Goal: Task Accomplishment & Management: Use online tool/utility

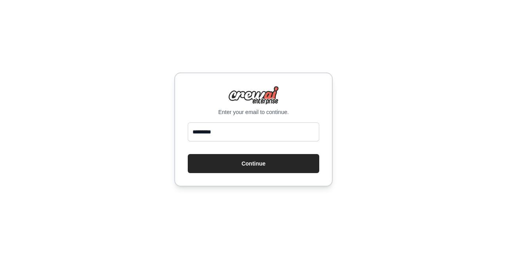
click at [368, 148] on div "Enter your email to continue. ********* Continue" at bounding box center [253, 129] width 507 height 259
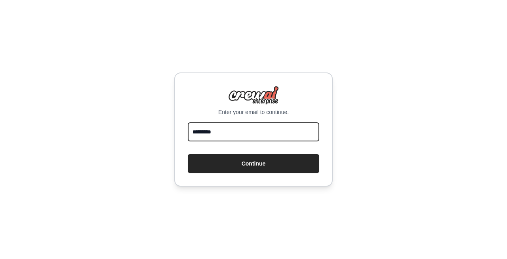
click at [246, 132] on input "*********" at bounding box center [254, 131] width 132 height 19
type input "**********"
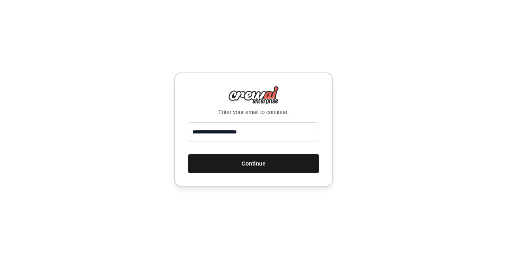
click at [258, 163] on button "Continue" at bounding box center [254, 163] width 132 height 19
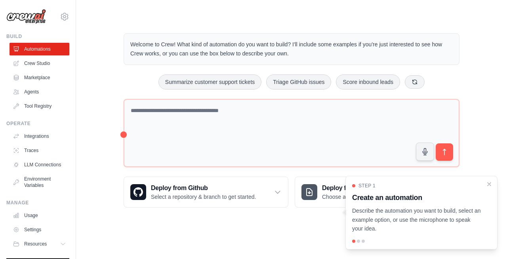
click at [469, 216] on p "Describe the automation you want to build, select an example option, or use the…" at bounding box center [416, 220] width 129 height 27
click at [359, 242] on div at bounding box center [358, 241] width 3 height 3
click at [360, 241] on div at bounding box center [358, 241] width 3 height 3
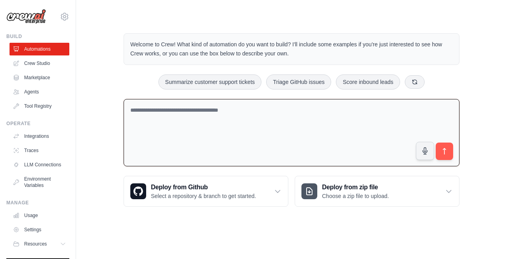
click at [244, 118] on textarea at bounding box center [292, 133] width 336 height 68
type textarea "**"
click at [47, 66] on link "Crew Studio" at bounding box center [40, 63] width 60 height 13
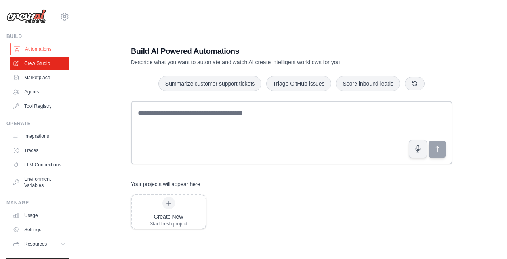
click at [34, 50] on link "Automations" at bounding box center [40, 49] width 60 height 13
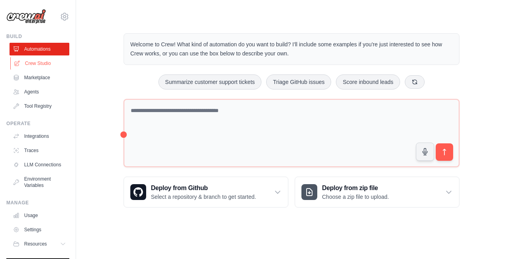
click at [56, 63] on link "Crew Studio" at bounding box center [40, 63] width 60 height 13
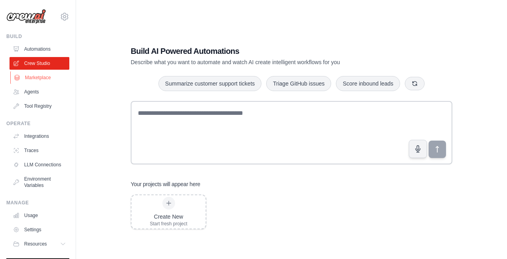
click at [36, 78] on link "Marketplace" at bounding box center [40, 77] width 60 height 13
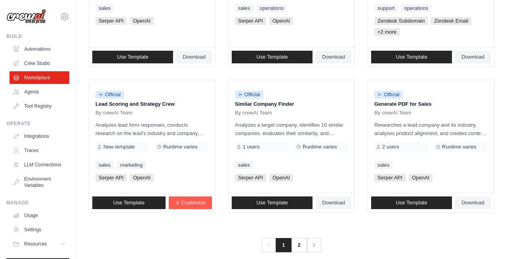
scroll to position [497, 0]
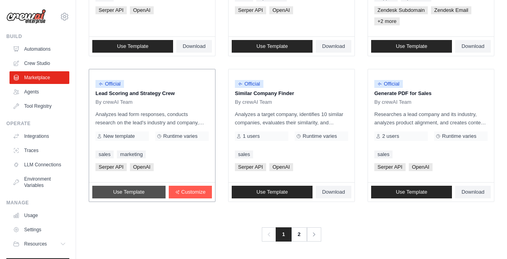
click at [122, 189] on span "Use Template" at bounding box center [128, 192] width 31 height 6
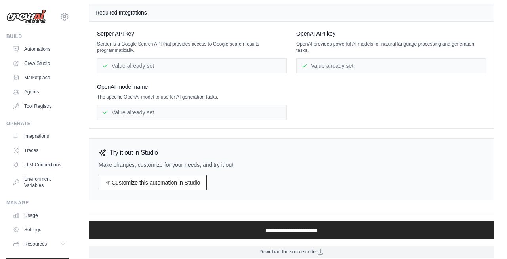
scroll to position [89, 0]
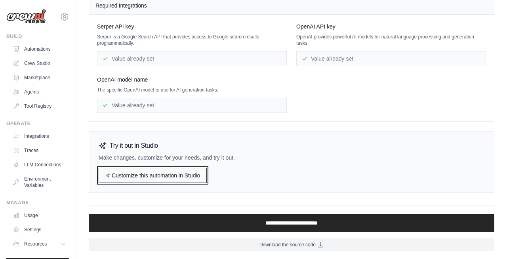
click at [138, 179] on link "Customize this automation in Studio" at bounding box center [153, 175] width 108 height 15
click at [163, 168] on link "Customize this automation in Studio" at bounding box center [153, 175] width 108 height 15
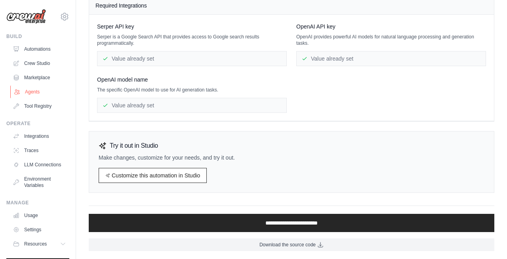
click at [25, 86] on link "Agents" at bounding box center [40, 92] width 60 height 13
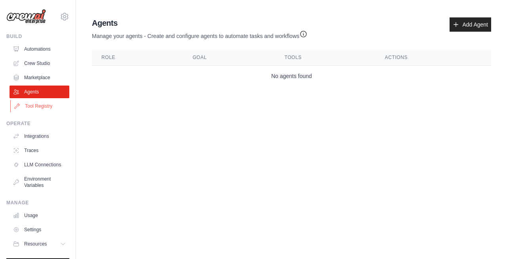
click at [26, 107] on link "Tool Registry" at bounding box center [40, 106] width 60 height 13
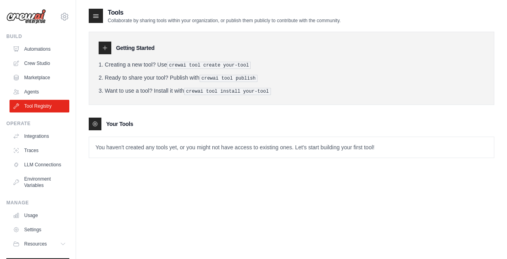
scroll to position [15, 0]
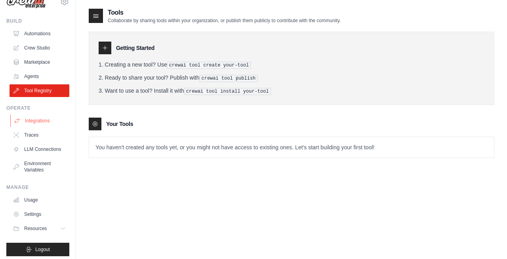
click at [23, 124] on link "Integrations" at bounding box center [40, 121] width 60 height 13
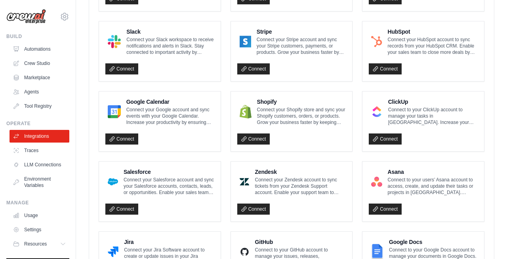
scroll to position [285, 0]
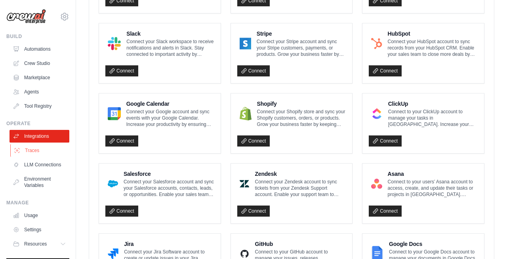
click at [35, 155] on link "Traces" at bounding box center [40, 150] width 60 height 13
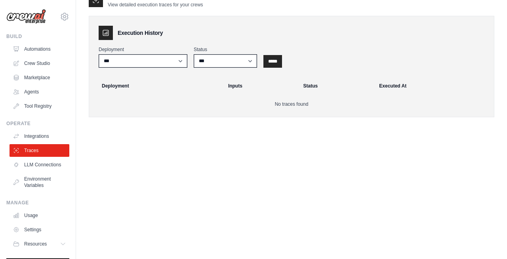
scroll to position [16, 0]
click at [40, 164] on link "LLM Connections" at bounding box center [40, 165] width 60 height 13
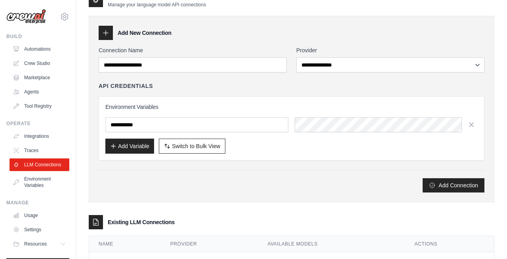
scroll to position [51, 0]
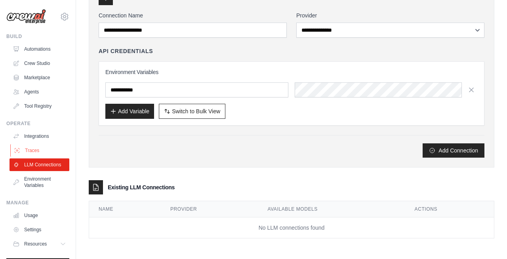
click at [31, 151] on link "Traces" at bounding box center [40, 150] width 60 height 13
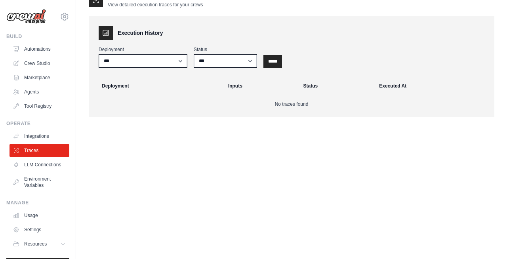
scroll to position [16, 0]
click at [32, 182] on link "Environment Variables" at bounding box center [40, 182] width 60 height 19
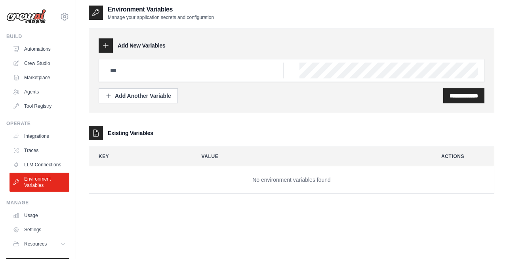
scroll to position [4, 0]
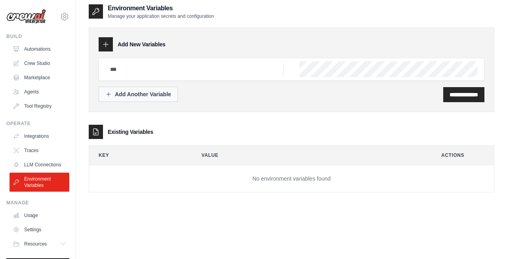
click at [147, 88] on button "Add Another Variable" at bounding box center [138, 94] width 79 height 15
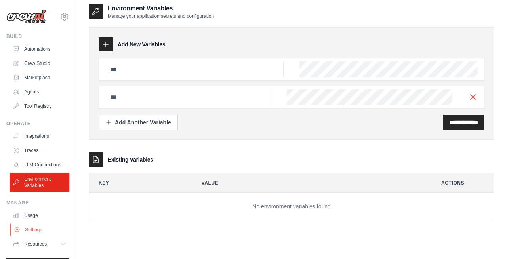
click at [41, 225] on link "Settings" at bounding box center [40, 230] width 60 height 13
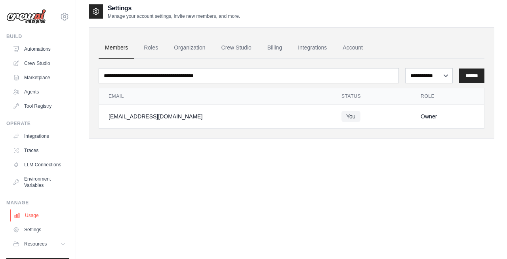
click at [42, 221] on link "Usage" at bounding box center [40, 215] width 60 height 13
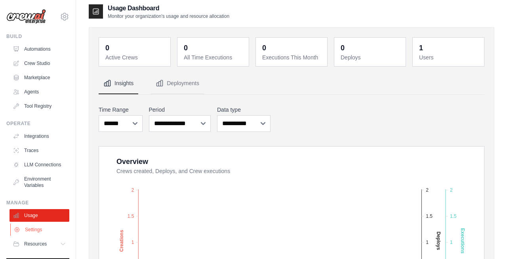
click at [44, 226] on link "Settings" at bounding box center [40, 230] width 60 height 13
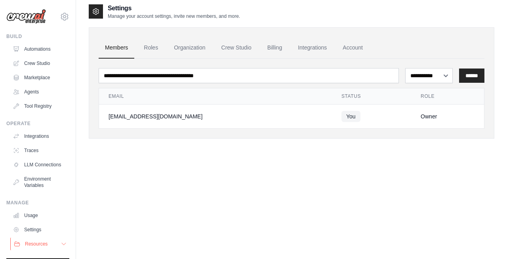
click at [45, 247] on button "Resources" at bounding box center [40, 244] width 60 height 13
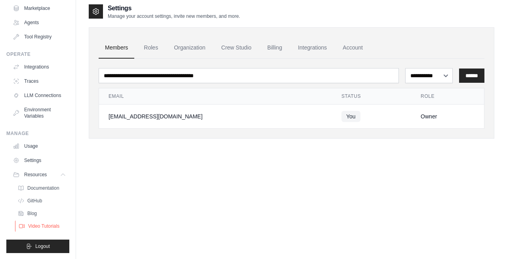
scroll to position [70, 0]
click at [48, 187] on span "Documentation" at bounding box center [44, 188] width 32 height 6
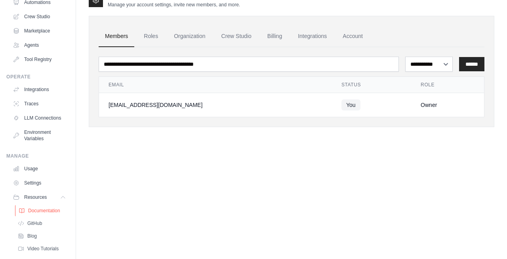
scroll to position [43, 0]
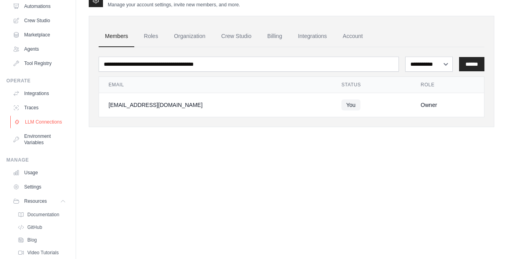
click at [45, 122] on link "LLM Connections" at bounding box center [40, 122] width 60 height 13
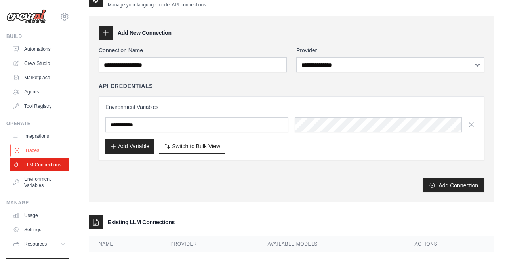
click at [40, 149] on link "Traces" at bounding box center [40, 150] width 60 height 13
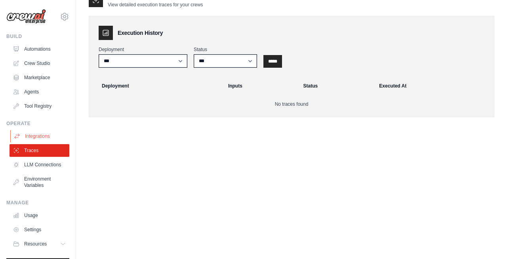
click at [41, 140] on link "Integrations" at bounding box center [40, 136] width 60 height 13
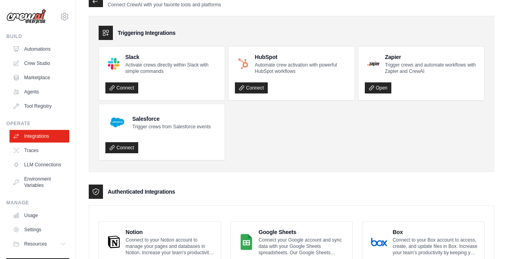
click at [42, 104] on link "Tool Registry" at bounding box center [40, 106] width 60 height 13
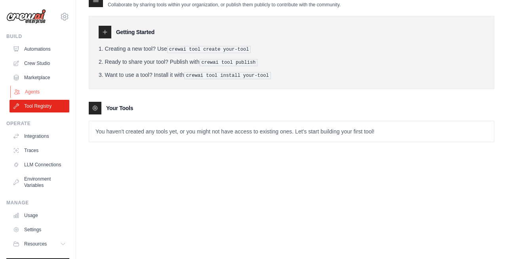
click at [41, 96] on link "Agents" at bounding box center [40, 92] width 60 height 13
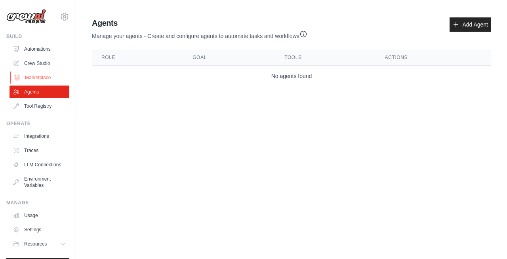
click at [42, 80] on link "Marketplace" at bounding box center [40, 77] width 60 height 13
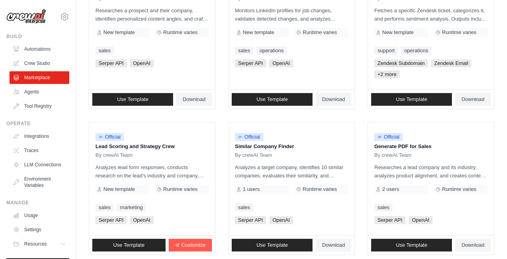
scroll to position [497, 0]
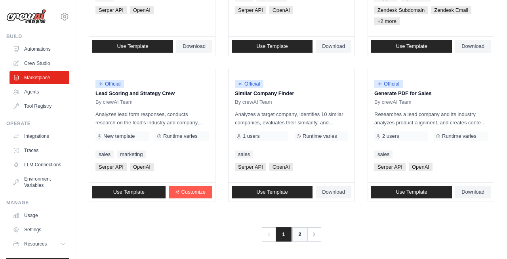
click at [298, 233] on link "2" at bounding box center [300, 235] width 16 height 14
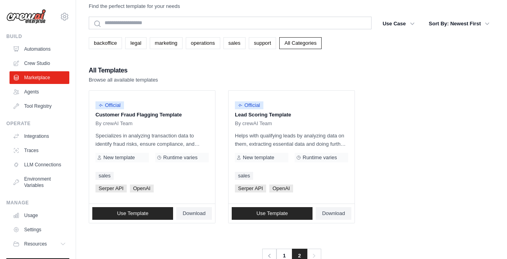
scroll to position [16, 0]
click at [66, 17] on icon at bounding box center [65, 17] width 10 height 10
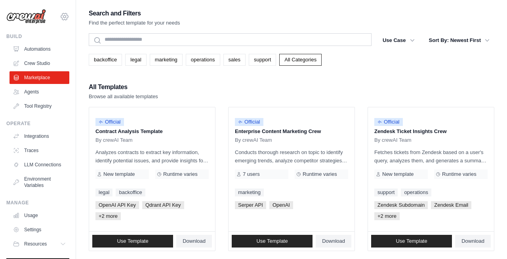
click at [60, 18] on icon at bounding box center [65, 17] width 10 height 10
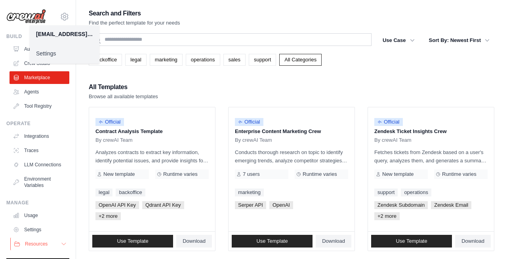
click at [63, 247] on icon at bounding box center [64, 244] width 6 height 6
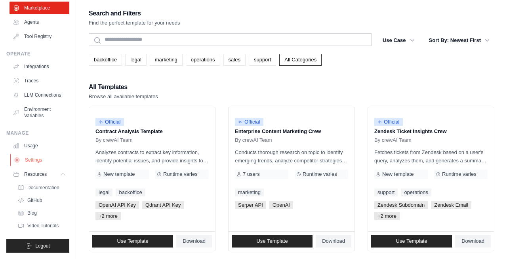
click at [57, 161] on link "Settings" at bounding box center [40, 160] width 60 height 13
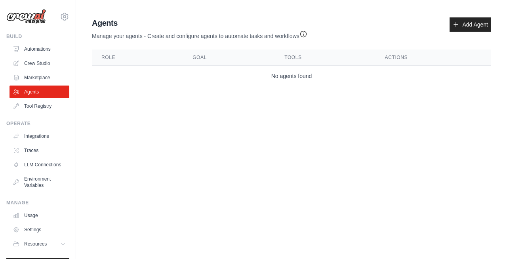
scroll to position [16, 0]
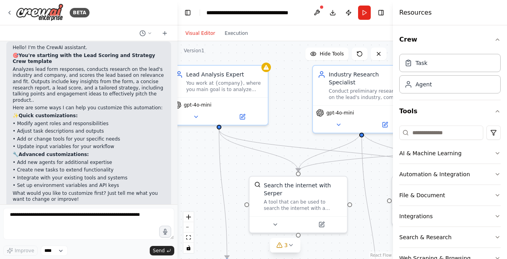
scroll to position [15, 0]
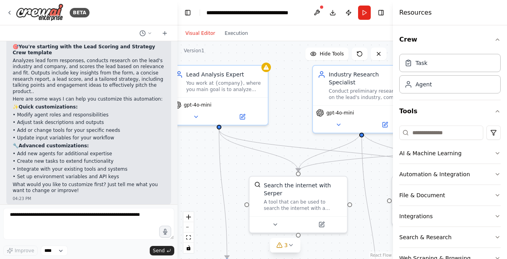
click at [210, 138] on div ".deletable-edge-delete-btn { width: 20px; height: 20px; border: 0px solid #ffff…" at bounding box center [286, 150] width 216 height 218
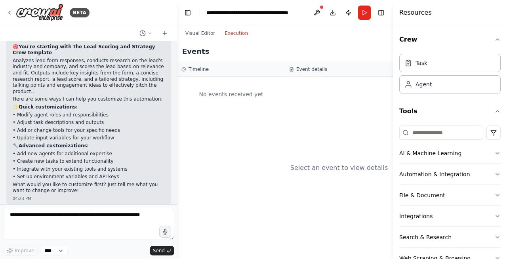
click at [235, 31] on button "Execution" at bounding box center [236, 34] width 33 height 10
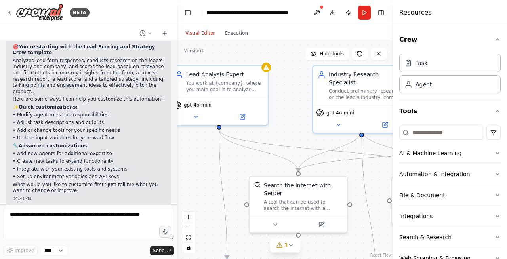
click at [201, 32] on button "Visual Editor" at bounding box center [200, 34] width 39 height 10
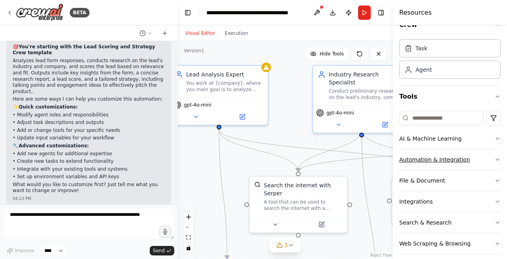
scroll to position [23, 0]
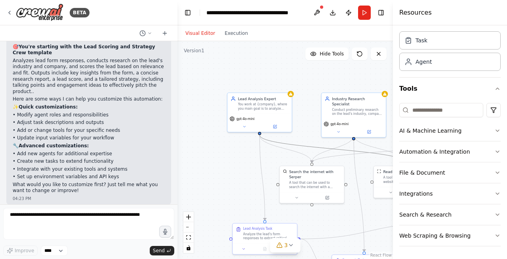
drag, startPoint x: 317, startPoint y: 147, endPoint x: 236, endPoint y: 153, distance: 81.1
click at [236, 153] on div ".deletable-edge-delete-btn { width: 20px; height: 20px; border: 0px solid #ffff…" at bounding box center [286, 150] width 216 height 218
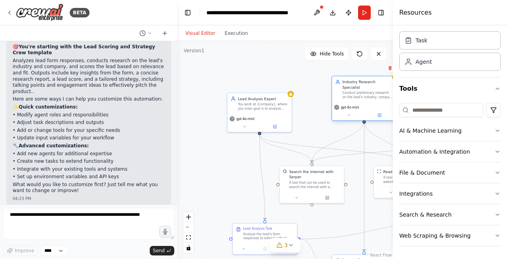
drag, startPoint x: 350, startPoint y: 132, endPoint x: 359, endPoint y: 116, distance: 18.3
click at [359, 116] on div "Industry Research Specialist Conduct preliminary research on the lead's industr…" at bounding box center [364, 98] width 65 height 45
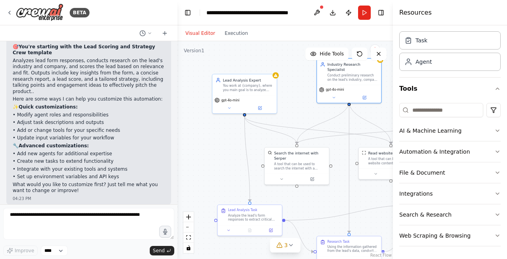
drag, startPoint x: 356, startPoint y: 212, endPoint x: 341, endPoint y: 193, distance: 24.0
click at [341, 193] on div ".deletable-edge-delete-btn { width: 20px; height: 20px; border: 0px solid #ffff…" at bounding box center [286, 150] width 216 height 218
click at [12, 10] on icon at bounding box center [9, 13] width 6 height 6
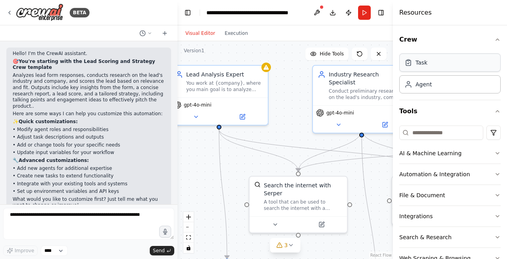
click at [459, 65] on div "Task" at bounding box center [450, 63] width 101 height 18
click at [457, 80] on div "Agent" at bounding box center [450, 84] width 101 height 18
click at [457, 88] on div "Agent" at bounding box center [450, 84] width 101 height 18
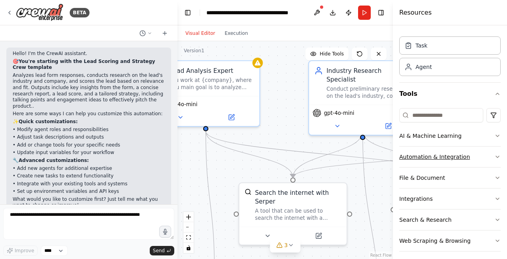
scroll to position [23, 0]
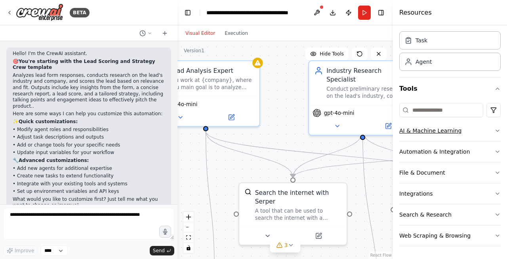
click at [490, 135] on button "AI & Machine Learning" at bounding box center [450, 130] width 101 height 21
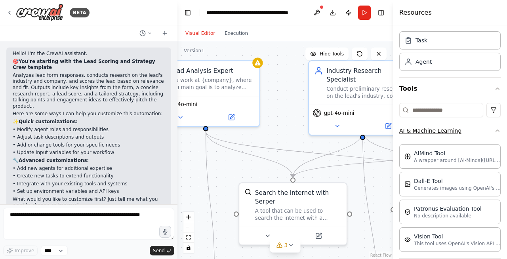
click at [490, 135] on button "AI & Machine Learning" at bounding box center [450, 130] width 101 height 21
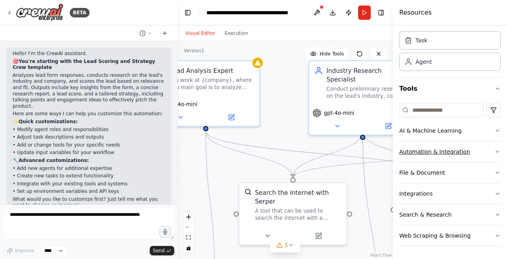
click at [492, 156] on button "Automation & Integration" at bounding box center [450, 152] width 101 height 21
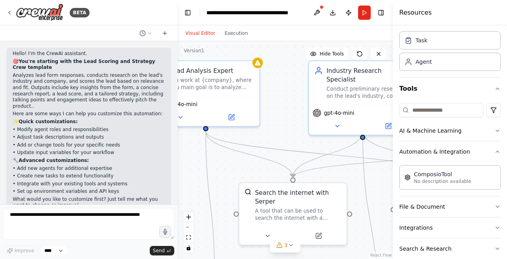
click at [501, 203] on div "Crew Task Agent Tools AI & Machine Learning Automation & Integration ComposioTo…" at bounding box center [450, 142] width 114 height 234
click at [496, 208] on icon "button" at bounding box center [498, 207] width 6 height 6
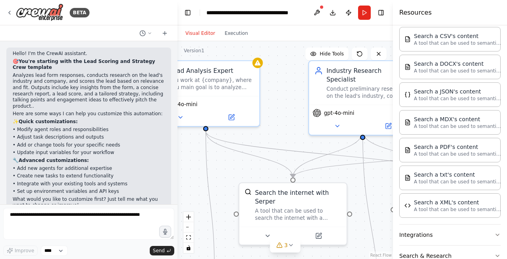
scroll to position [231, 0]
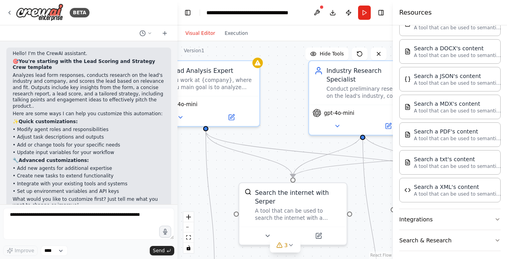
click at [501, 221] on div "Crew Task Agent Tools AI & Machine Learning Automation & Integration ComposioTo…" at bounding box center [450, 142] width 114 height 234
click at [500, 217] on icon "button" at bounding box center [498, 219] width 6 height 6
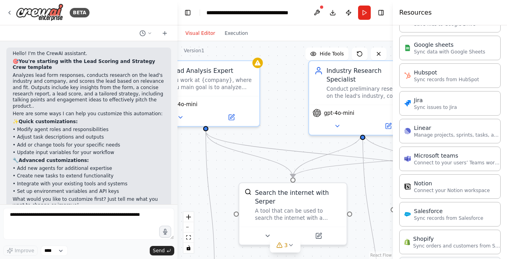
scroll to position [791, 0]
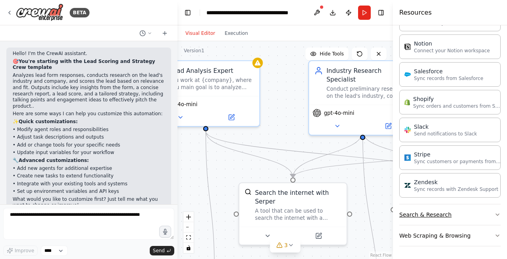
click at [492, 213] on button "Search & Research" at bounding box center [450, 215] width 101 height 21
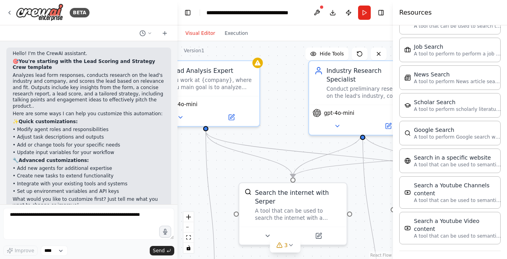
scroll to position [1194, 0]
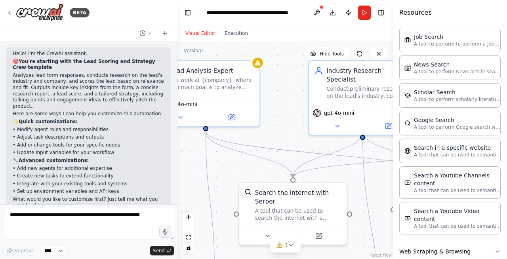
click at [500, 249] on icon "button" at bounding box center [498, 252] width 6 height 6
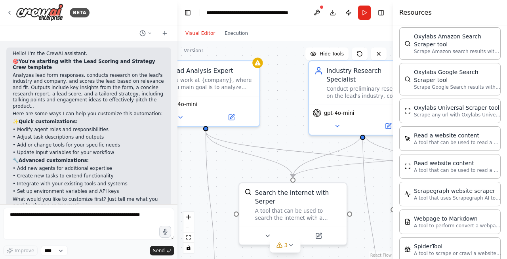
scroll to position [1612, 0]
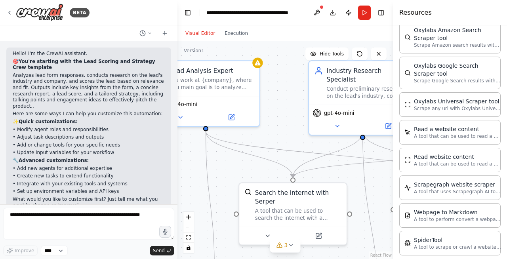
click at [361, 187] on div ".deletable-edge-delete-btn { width: 20px; height: 20px; border: 0px solid #ffff…" at bounding box center [286, 150] width 216 height 218
click at [365, 8] on button "Run" at bounding box center [364, 13] width 13 height 14
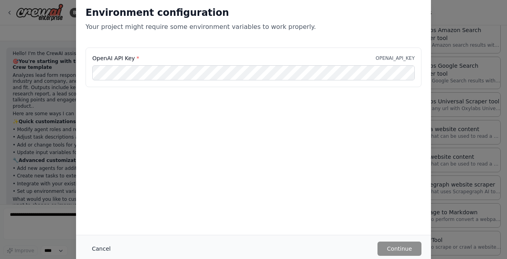
click at [101, 249] on button "Cancel" at bounding box center [101, 249] width 31 height 14
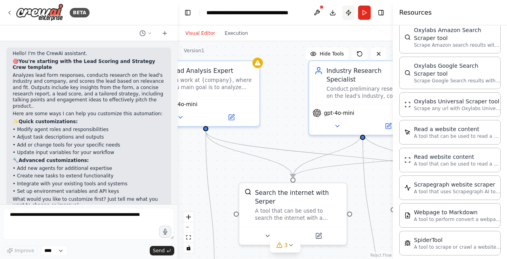
click at [348, 12] on button "Publish" at bounding box center [348, 13] width 13 height 14
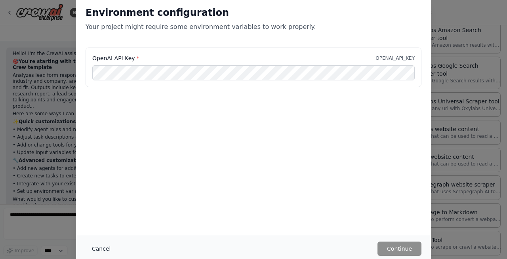
click at [92, 253] on button "Cancel" at bounding box center [101, 249] width 31 height 14
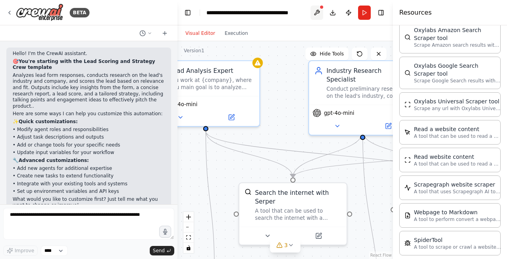
click at [312, 12] on button at bounding box center [317, 13] width 13 height 14
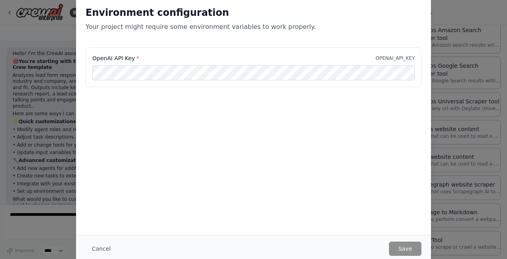
click at [97, 257] on div "Cancel Save" at bounding box center [253, 248] width 355 height 27
click at [97, 254] on button "Cancel" at bounding box center [101, 249] width 31 height 14
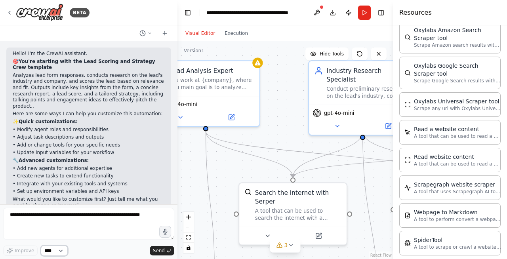
click at [44, 251] on select "****" at bounding box center [54, 251] width 27 height 10
